Goal: Information Seeking & Learning: Learn about a topic

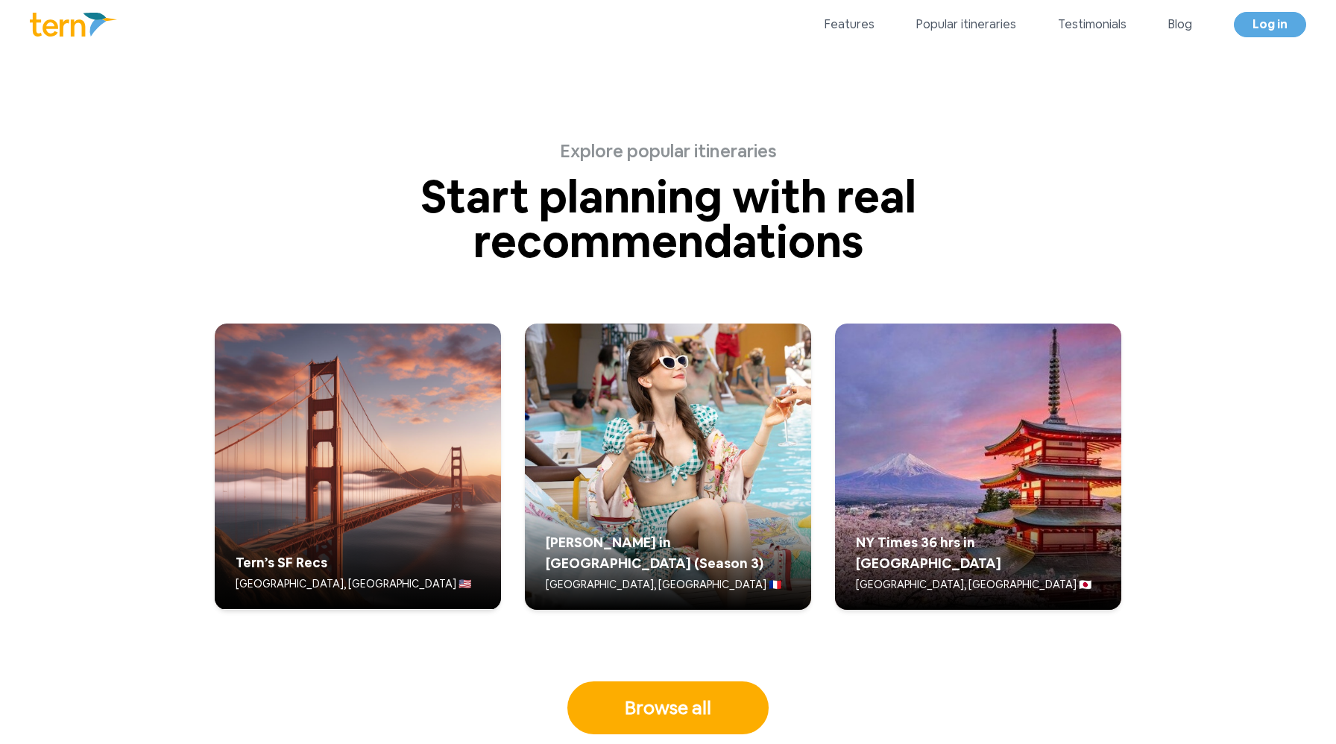
scroll to position [3710, 0]
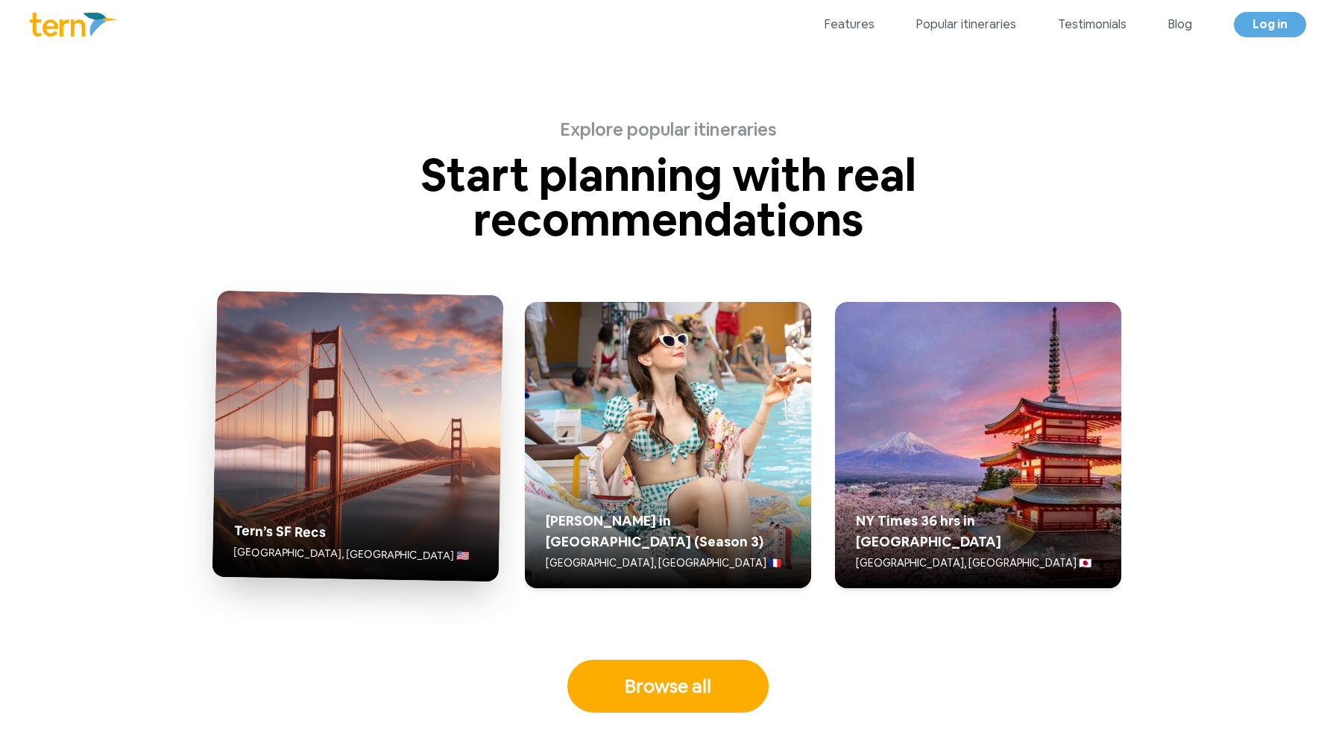
click at [350, 497] on div "Tern’s SF Recs [GEOGRAPHIC_DATA], [GEOGRAPHIC_DATA] 🇺🇸" at bounding box center [356, 522] width 270 height 100
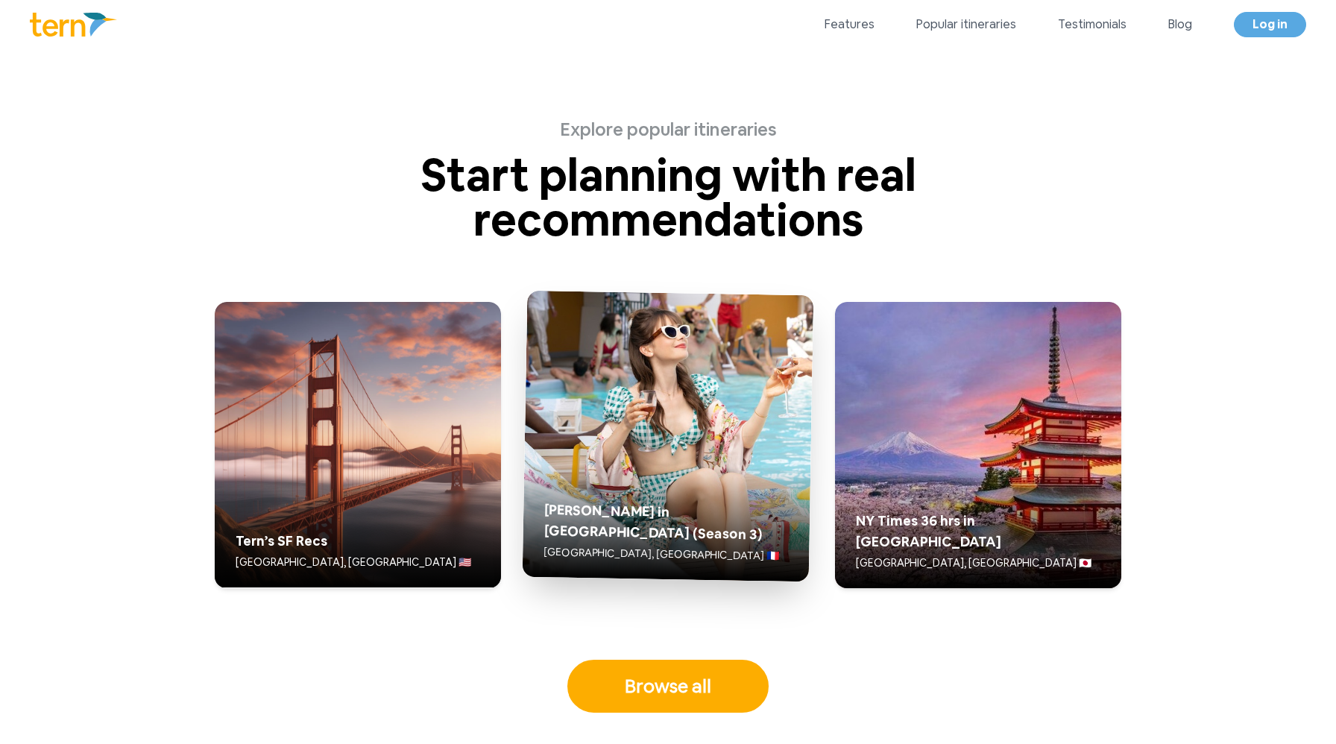
click at [744, 535] on h5 "[PERSON_NAME] in [GEOGRAPHIC_DATA] (Season 3)" at bounding box center [666, 523] width 245 height 46
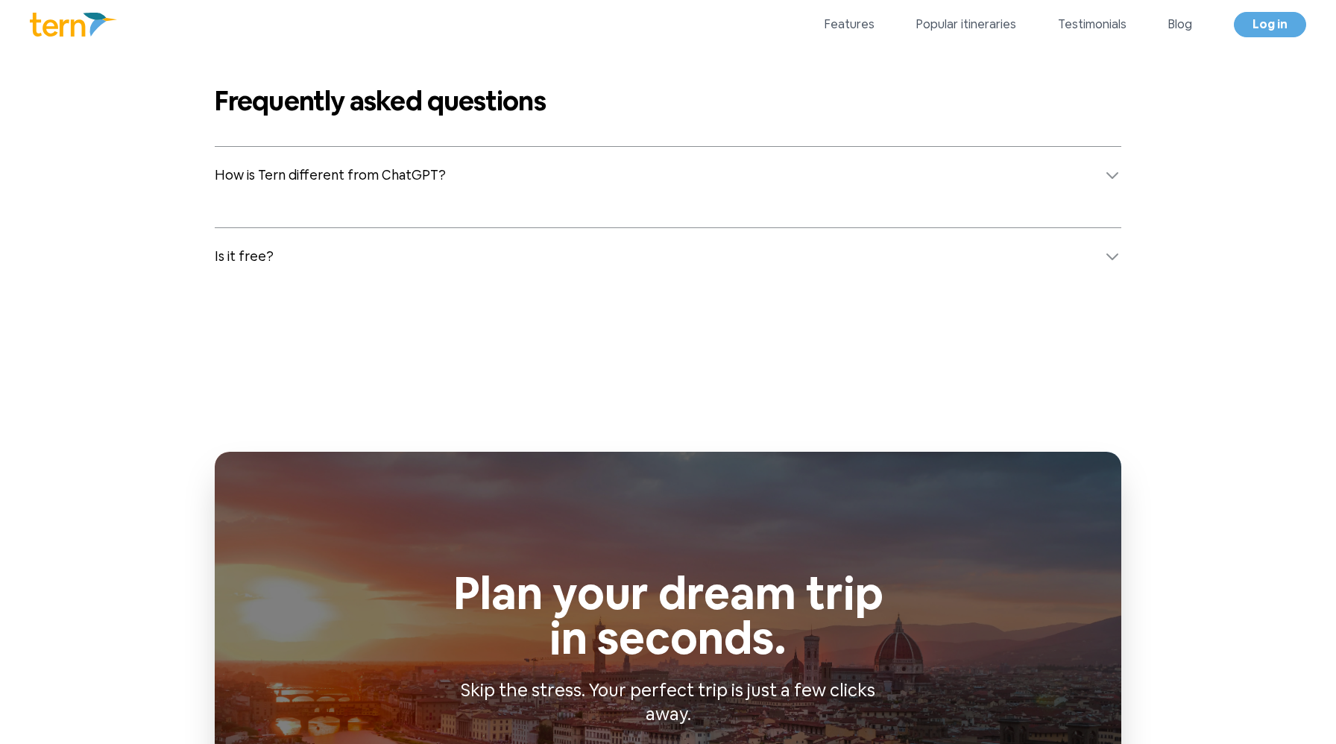
scroll to position [6019, 0]
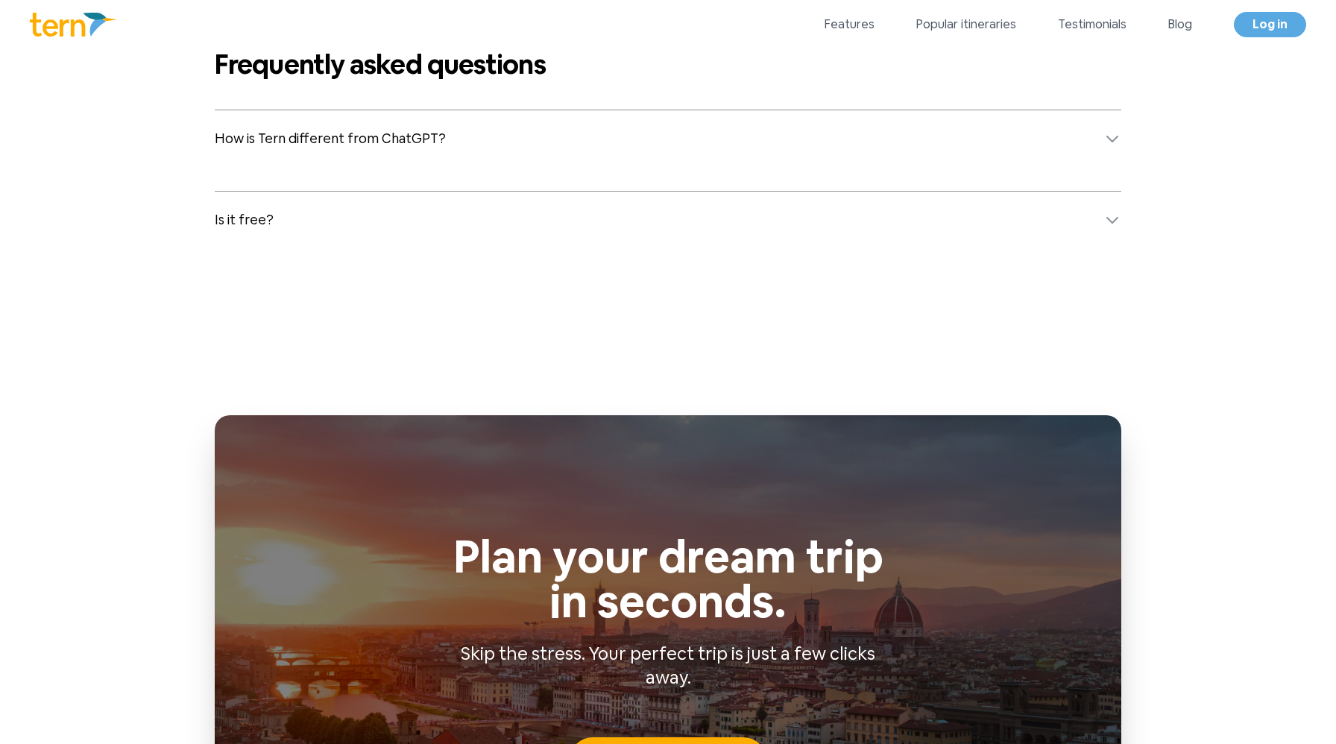
click at [741, 132] on button "How is Tern different from ChatGPT?" at bounding box center [668, 138] width 907 height 57
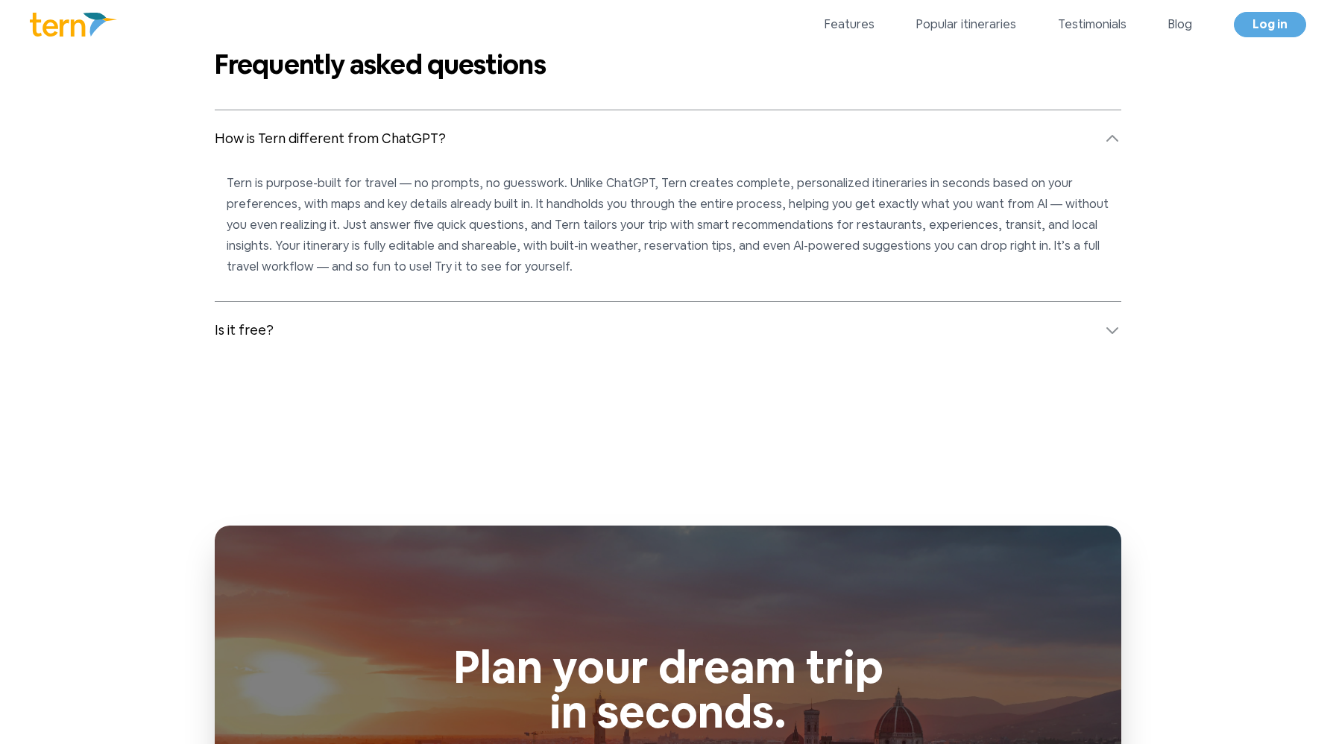
click at [739, 133] on button "How is Tern different from ChatGPT?" at bounding box center [668, 138] width 907 height 57
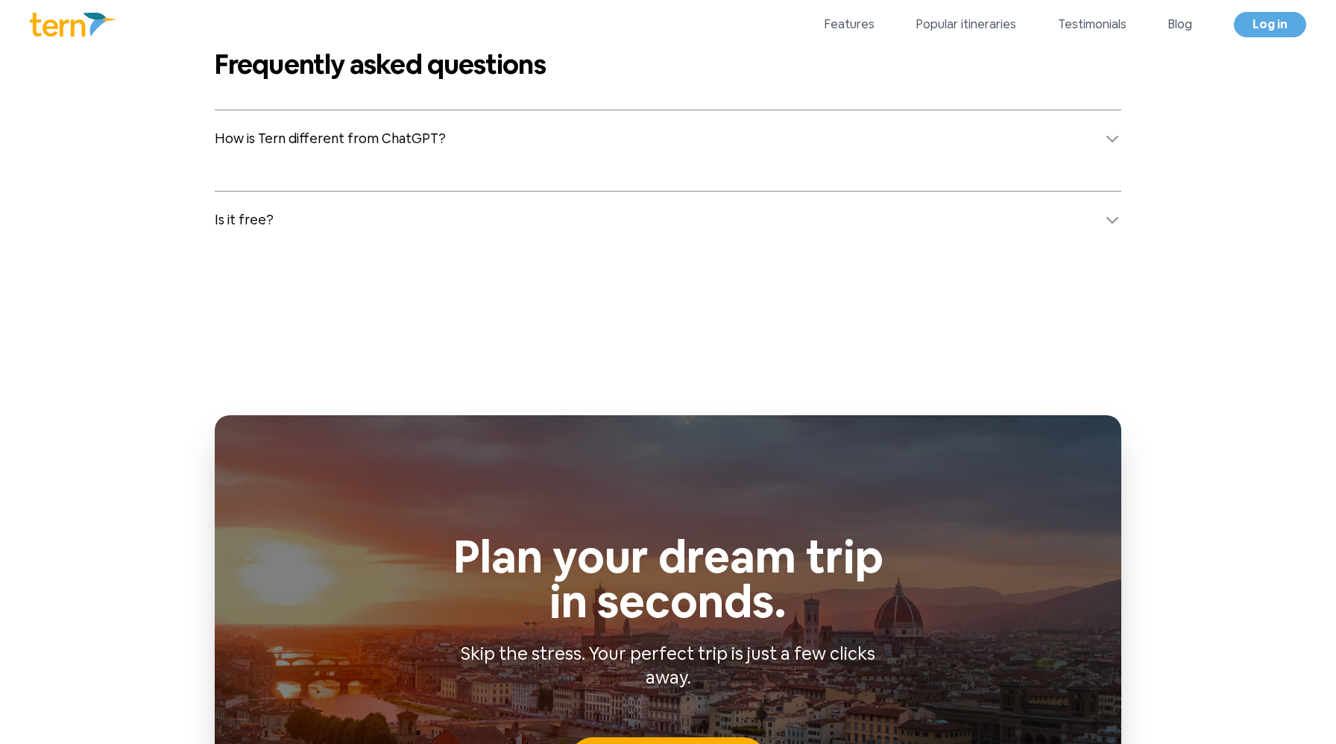
click at [739, 133] on button "How is Tern different from ChatGPT?" at bounding box center [668, 138] width 907 height 57
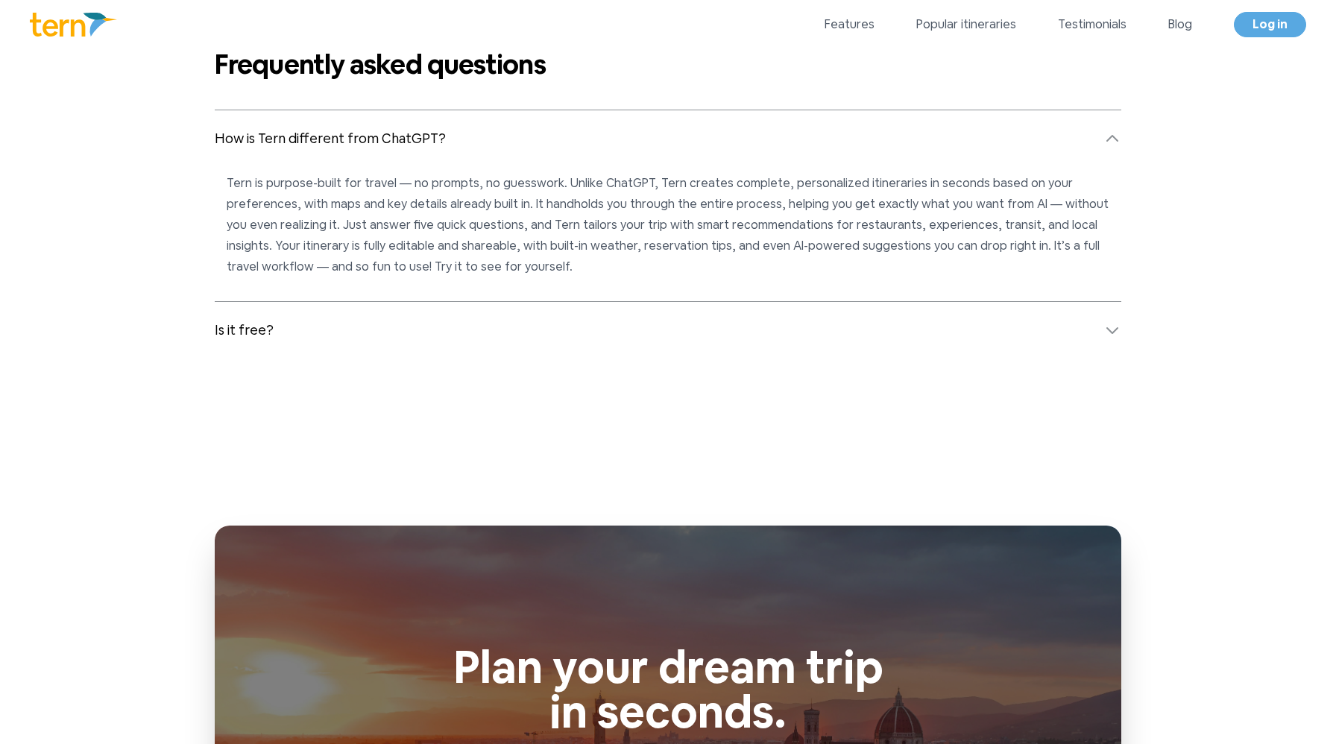
click at [738, 133] on button "How is Tern different from ChatGPT?" at bounding box center [668, 138] width 907 height 57
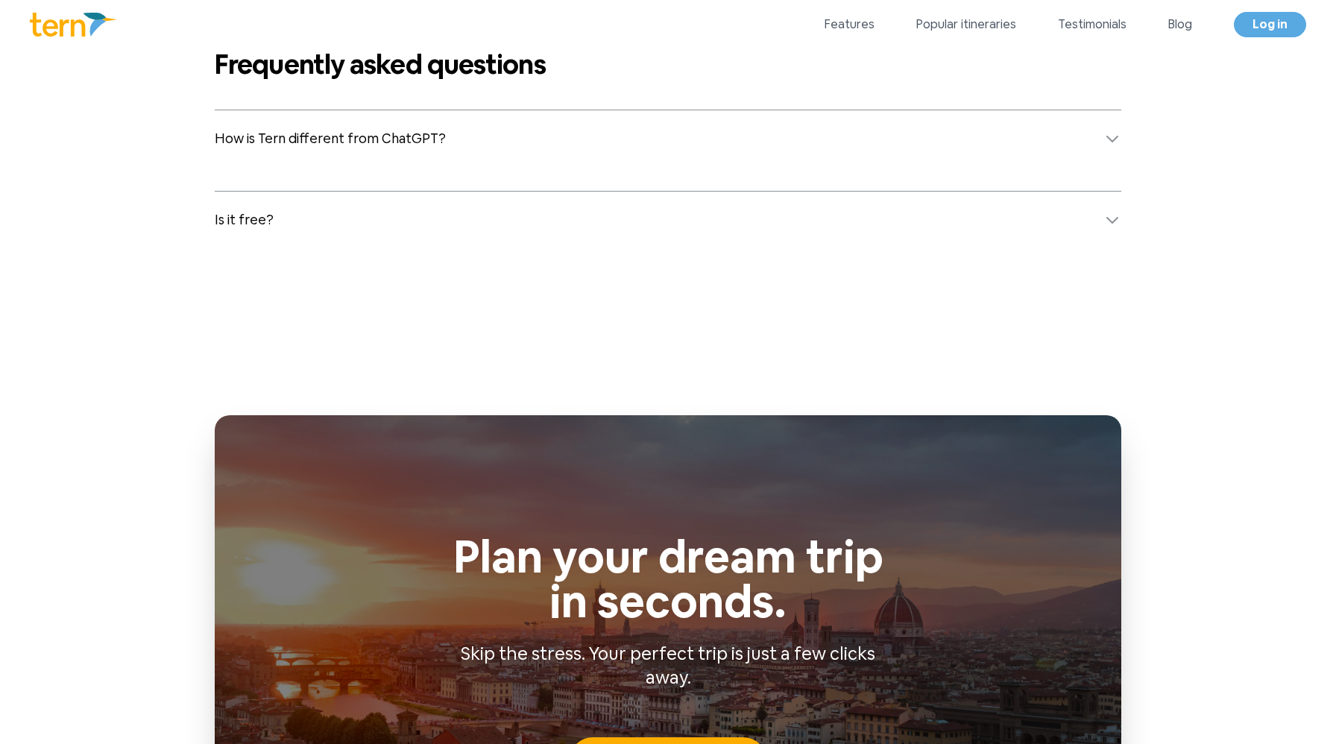
click at [754, 216] on button "Is it free?" at bounding box center [668, 220] width 907 height 57
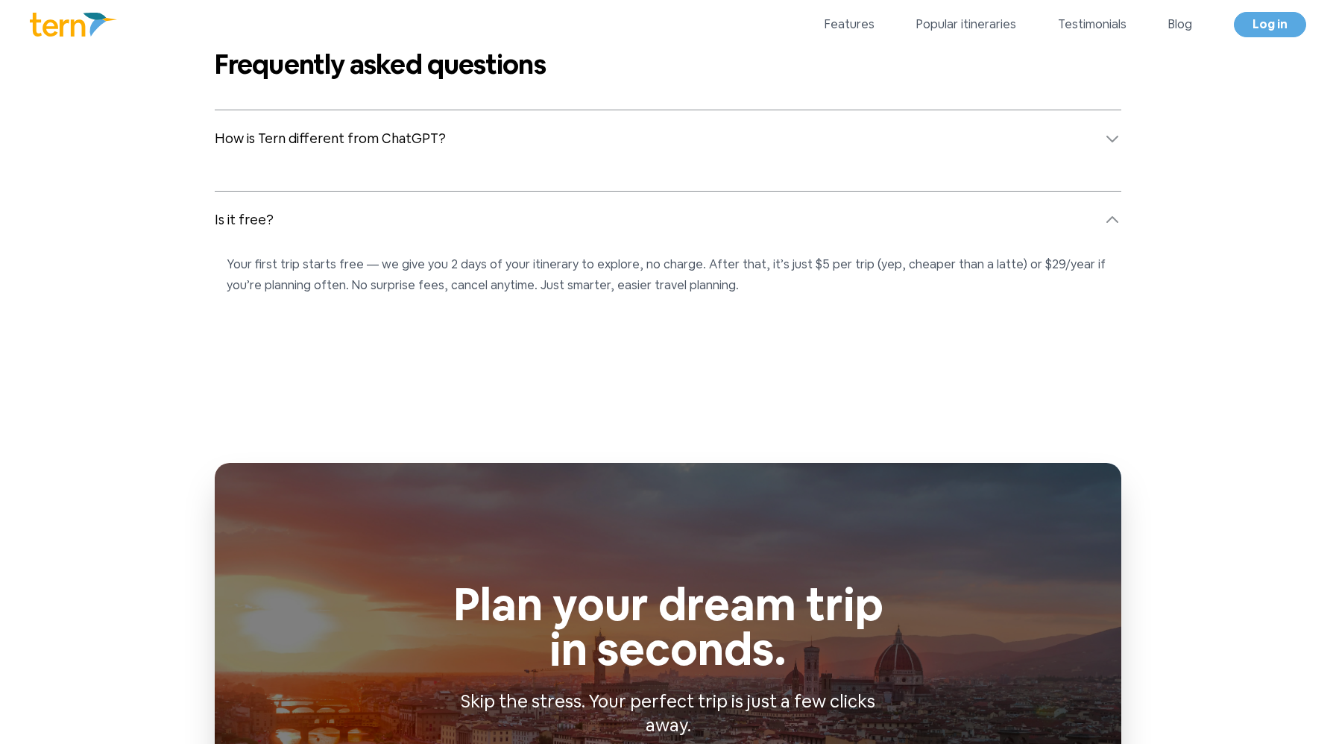
click at [754, 218] on button "Is it free?" at bounding box center [668, 220] width 907 height 57
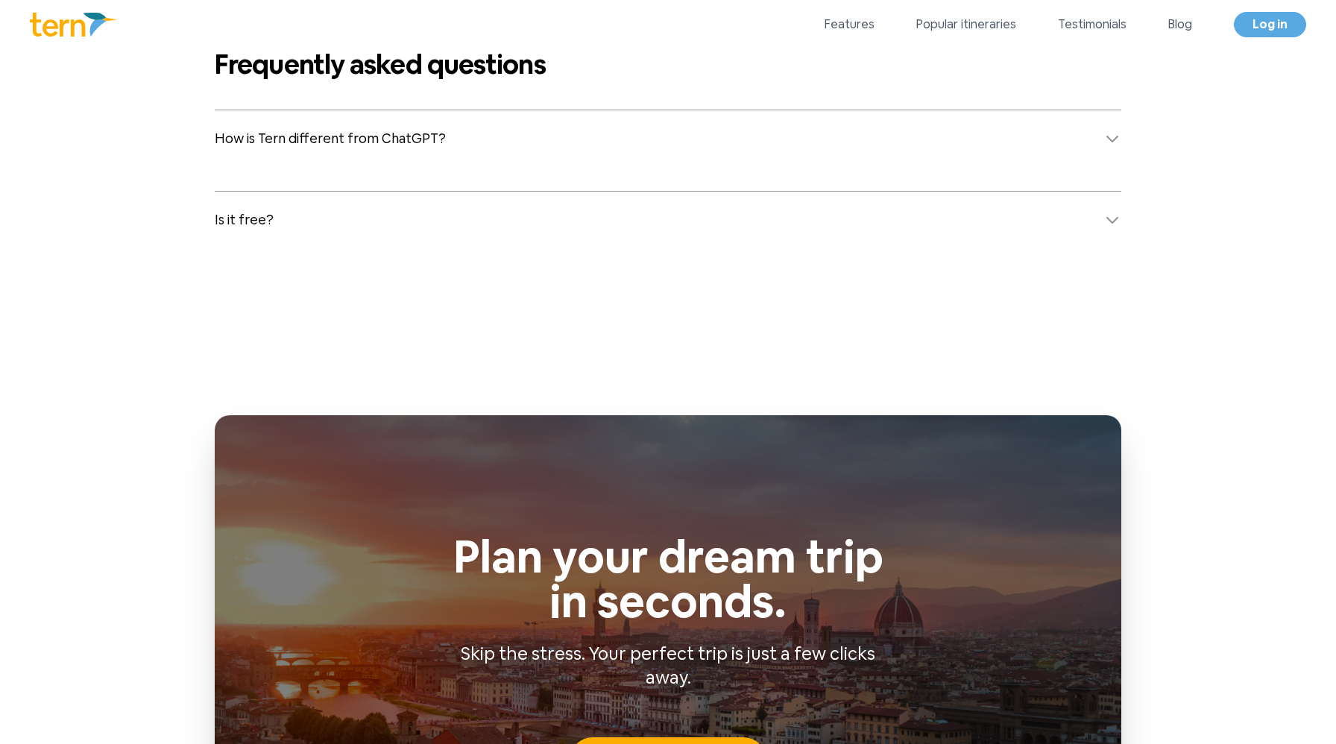
click at [718, 125] on button "How is Tern different from ChatGPT?" at bounding box center [668, 138] width 907 height 57
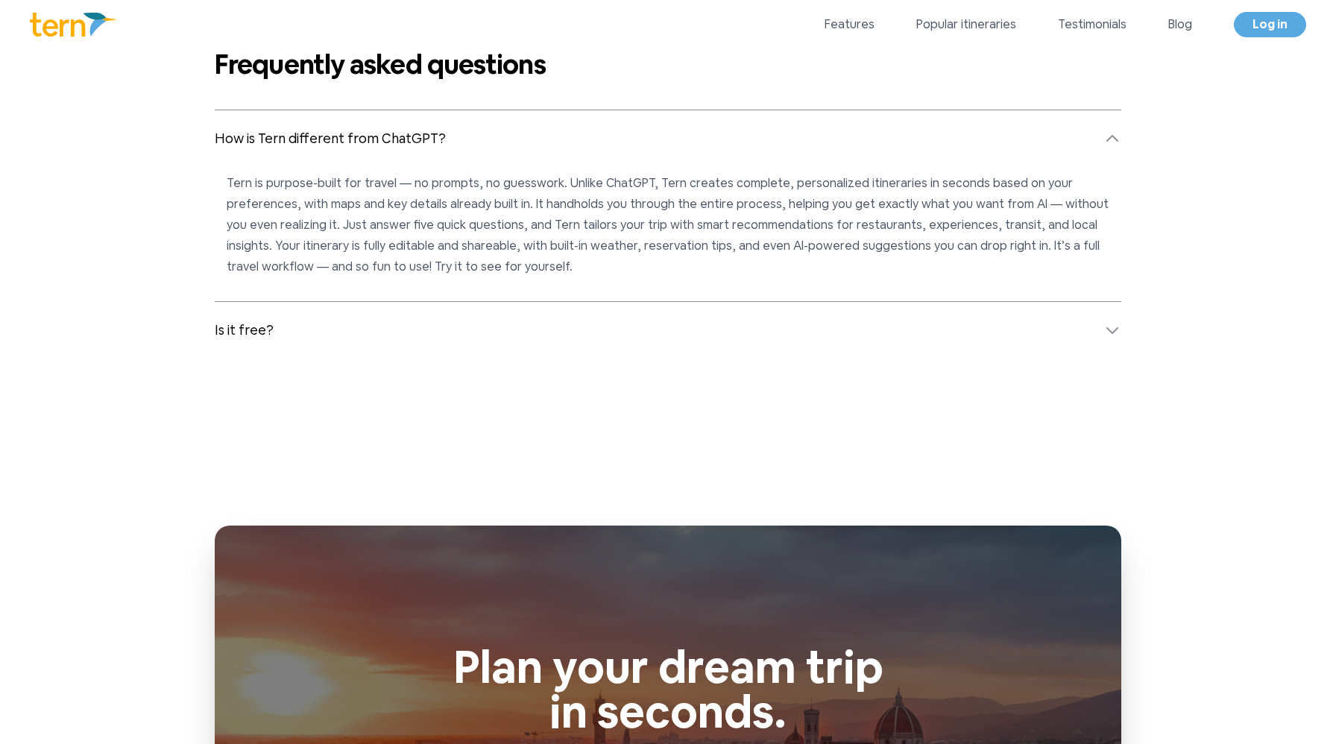
click at [718, 125] on button "How is Tern different from ChatGPT?" at bounding box center [668, 138] width 907 height 57
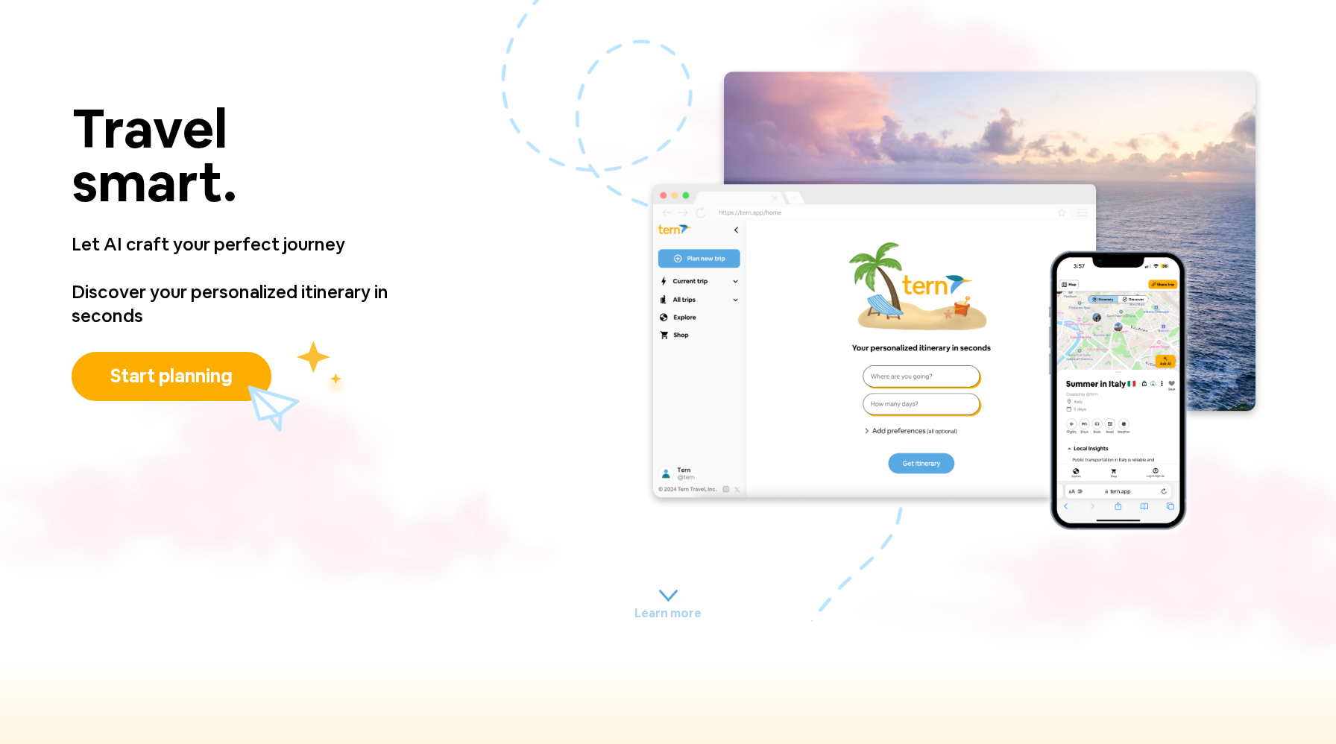
scroll to position [0, 0]
